Goal: Information Seeking & Learning: Check status

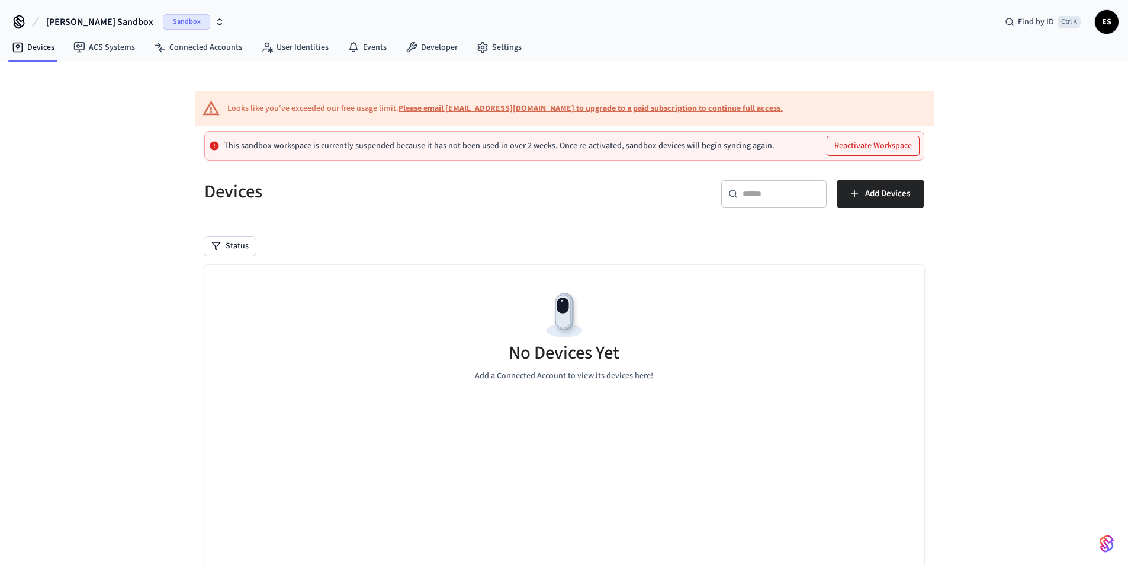
click at [163, 21] on span "Sandbox" at bounding box center [186, 21] width 47 height 15
click at [87, 95] on div "Software Production" at bounding box center [112, 98] width 162 height 15
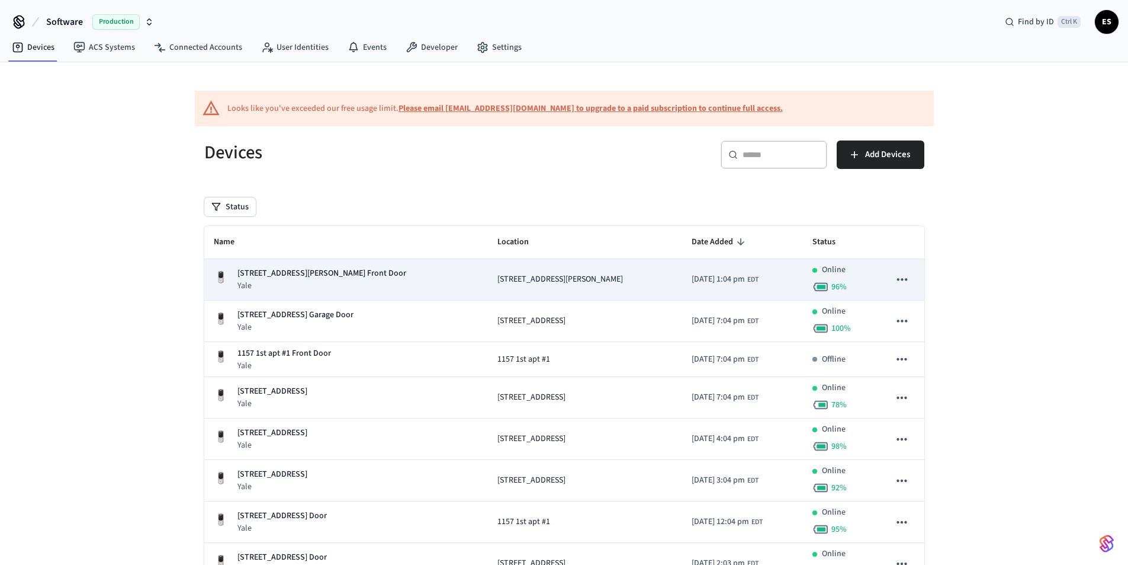
click at [514, 278] on span "[STREET_ADDRESS][PERSON_NAME]" at bounding box center [561, 279] width 126 height 12
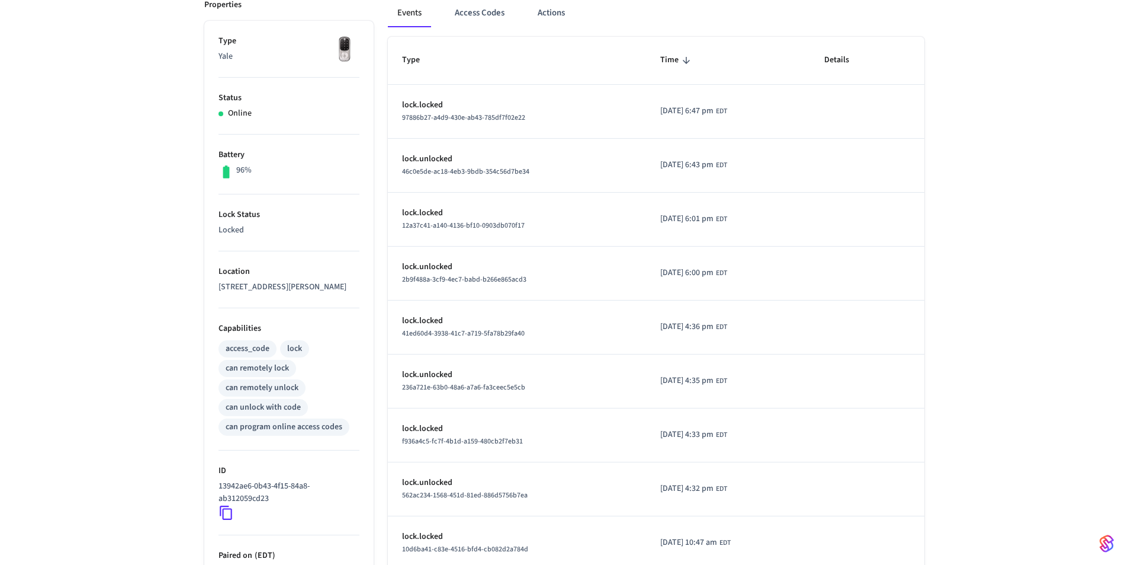
scroll to position [351, 0]
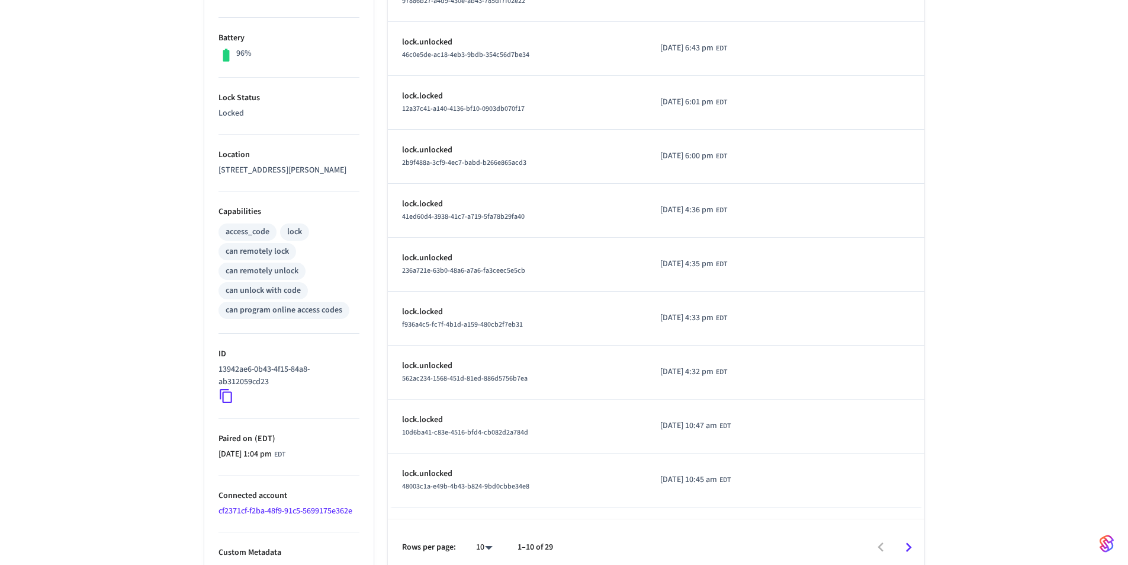
click at [223, 389] on icon at bounding box center [226, 396] width 12 height 14
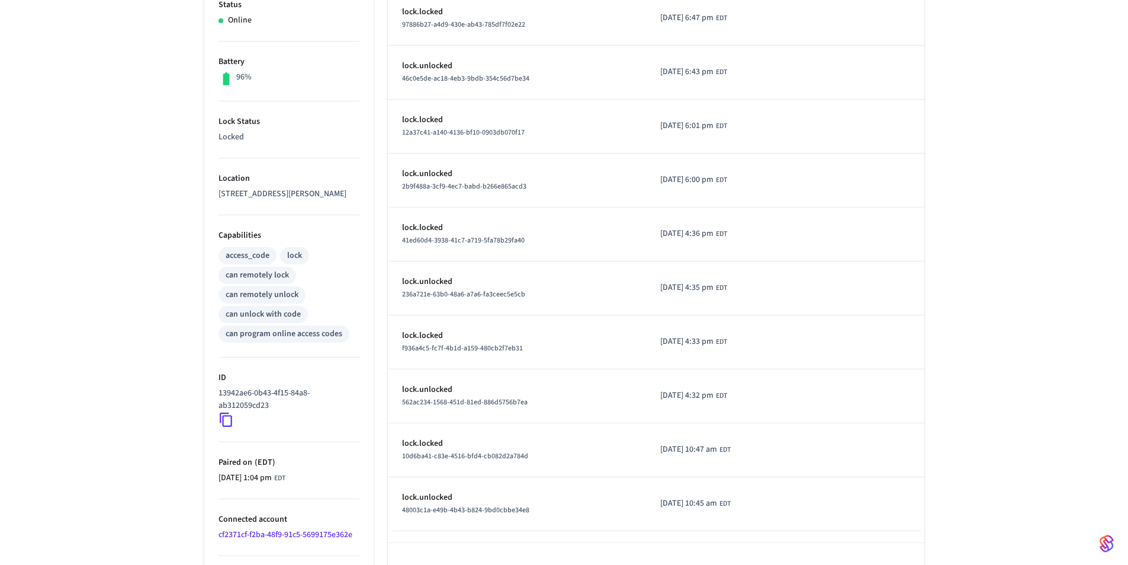
click at [888, 84] on td "sticky table" at bounding box center [867, 73] width 114 height 54
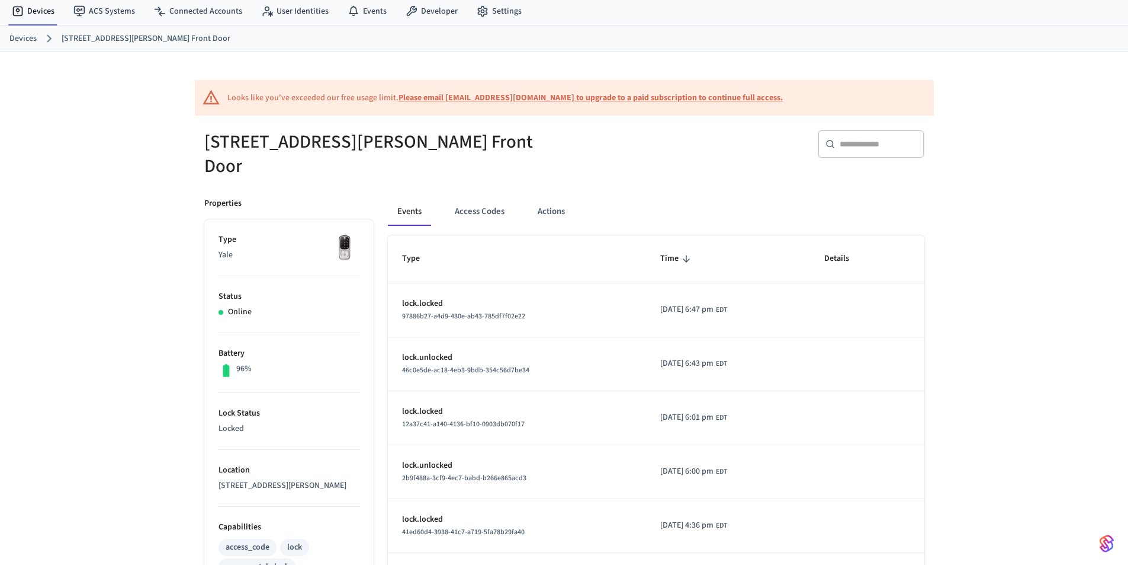
scroll to position [0, 0]
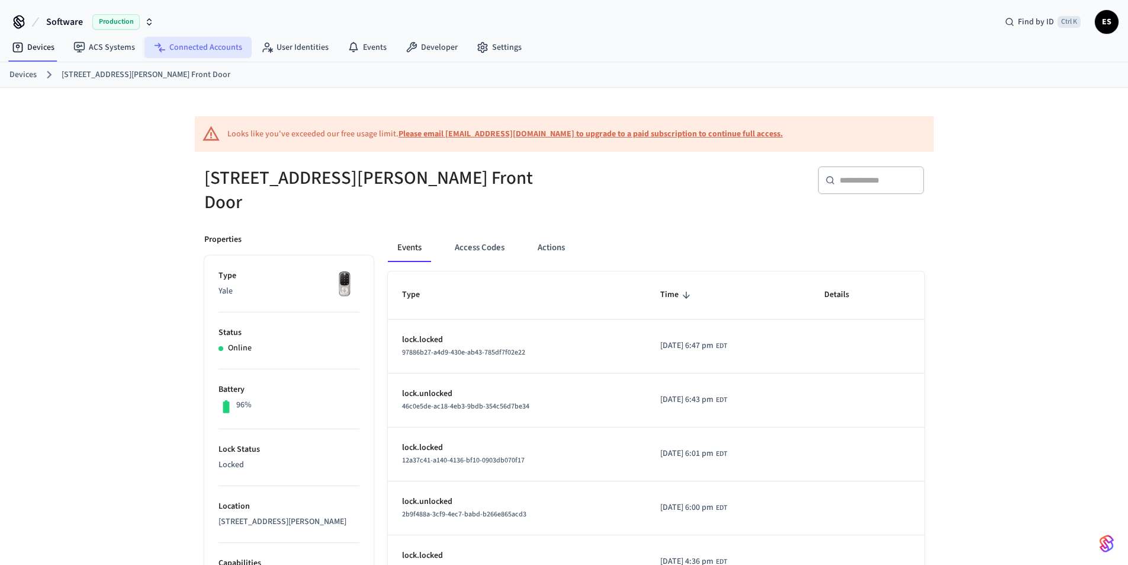
click at [181, 49] on link "Connected Accounts" at bounding box center [198, 47] width 107 height 21
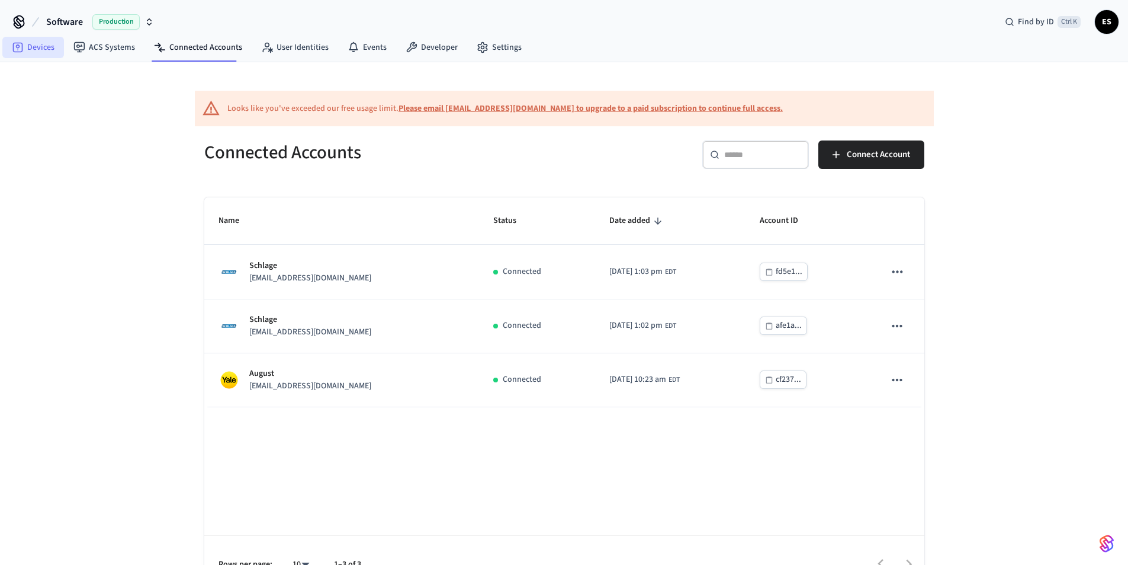
click at [49, 50] on link "Devices" at bounding box center [33, 47] width 62 height 21
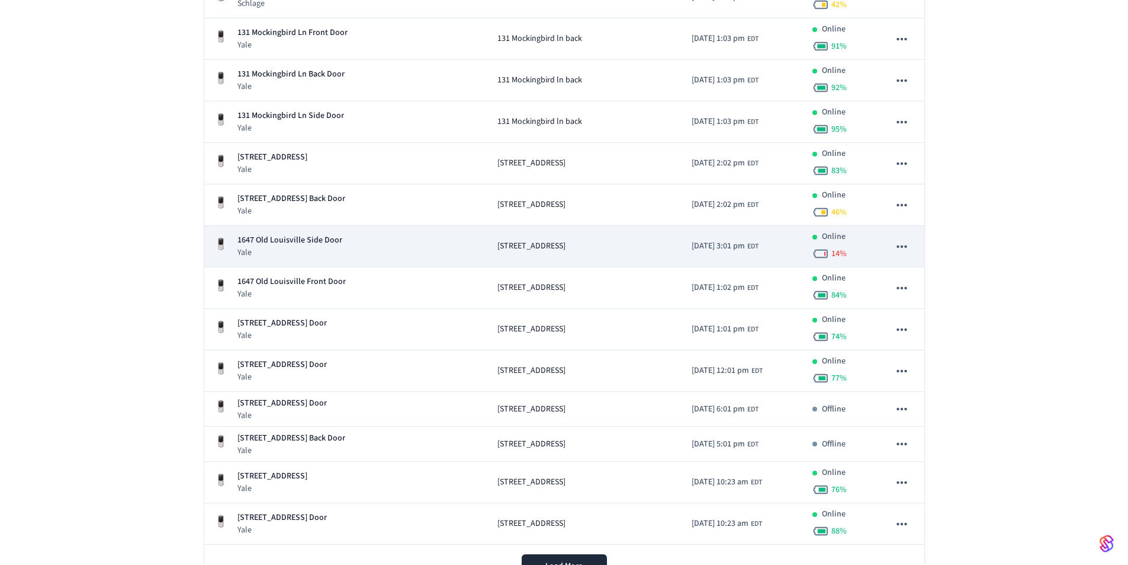
scroll to position [785, 0]
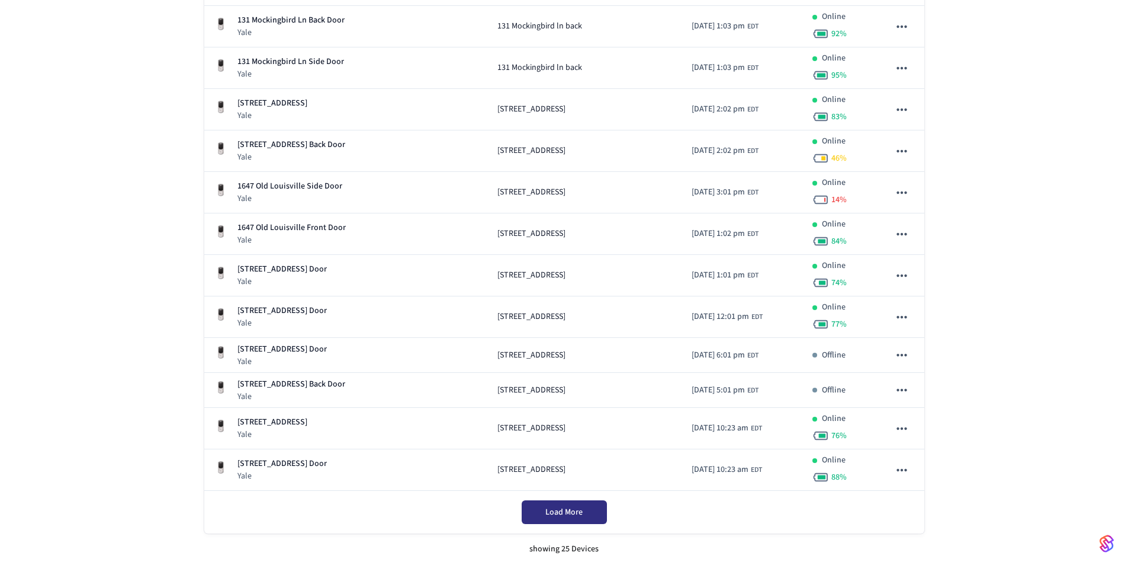
click at [569, 511] on span "Load More" at bounding box center [564, 512] width 37 height 12
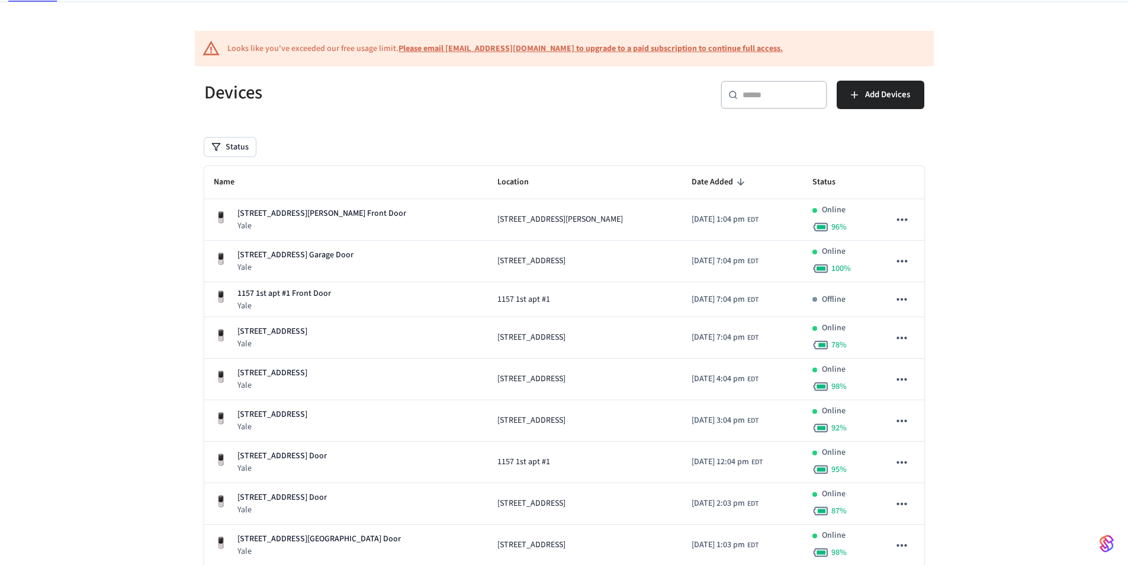
scroll to position [0, 0]
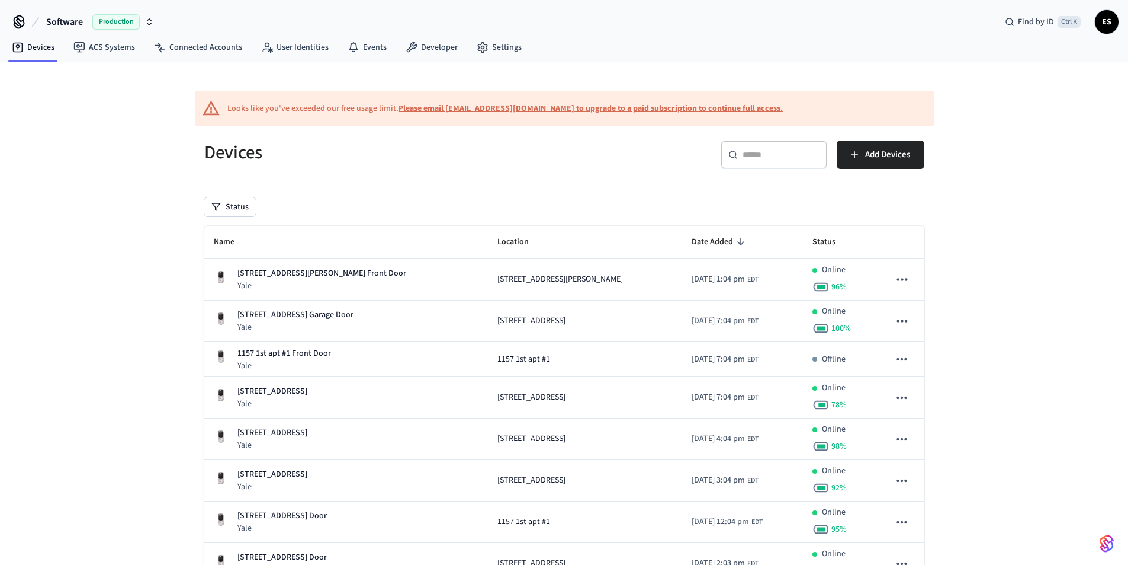
click at [354, 144] on h5 "Devices" at bounding box center [380, 152] width 353 height 24
click at [462, 132] on div "Devices" at bounding box center [373, 152] width 367 height 52
